Goal: Information Seeking & Learning: Learn about a topic

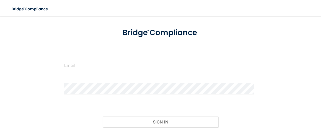
scroll to position [50, 0]
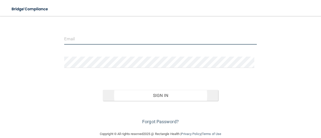
type input "[EMAIL_ADDRESS][DOMAIN_NAME]"
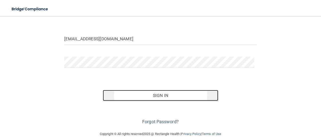
click at [158, 97] on button "Sign In" at bounding box center [160, 95] width 115 height 11
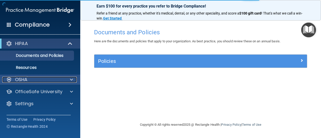
click at [50, 81] on div "OSHA" at bounding box center [33, 80] width 62 height 6
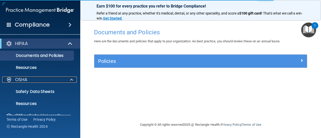
scroll to position [22, 0]
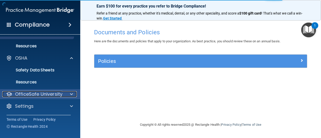
click at [48, 94] on p "OfficeSafe University" at bounding box center [38, 94] width 47 height 6
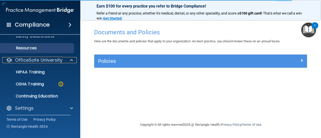
scroll to position [58, 0]
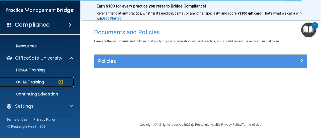
click at [49, 83] on div "OSHA Training" at bounding box center [37, 82] width 68 height 5
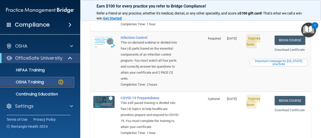
scroll to position [144, 0]
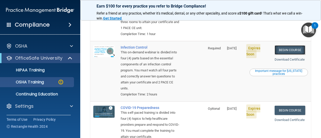
click at [282, 55] on link "Begin Course" at bounding box center [289, 49] width 31 height 9
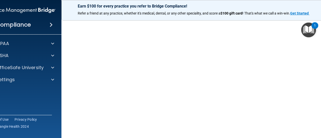
scroll to position [51, 0]
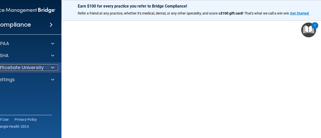
click at [35, 67] on p "OfficeSafe University" at bounding box center [19, 68] width 47 height 6
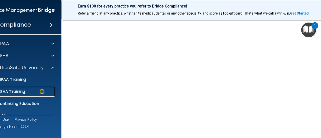
click at [35, 91] on div "OSHA Training" at bounding box center [18, 91] width 68 height 5
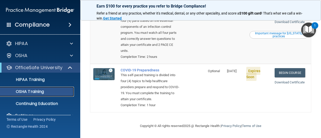
scroll to position [155, 0]
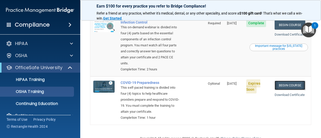
click at [282, 90] on link "Begin Course" at bounding box center [289, 85] width 31 height 9
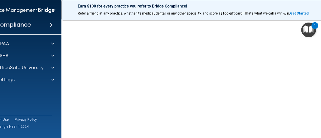
scroll to position [26, 0]
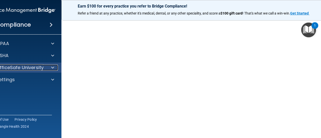
click at [46, 68] on div at bounding box center [52, 68] width 13 height 6
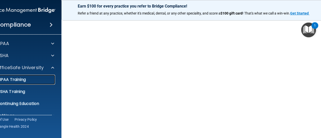
click at [47, 81] on div "HIPAA Training" at bounding box center [18, 79] width 68 height 5
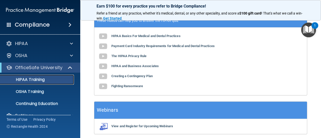
scroll to position [251, 0]
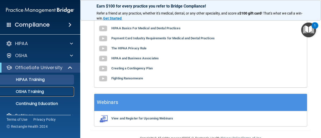
click at [51, 88] on link "OSHA Training" at bounding box center [34, 92] width 79 height 10
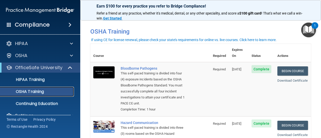
scroll to position [10, 0]
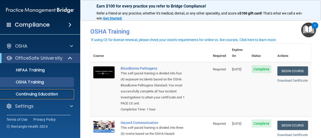
click at [51, 93] on p "Continuing Education" at bounding box center [37, 94] width 68 height 5
